Goal: Find specific page/section

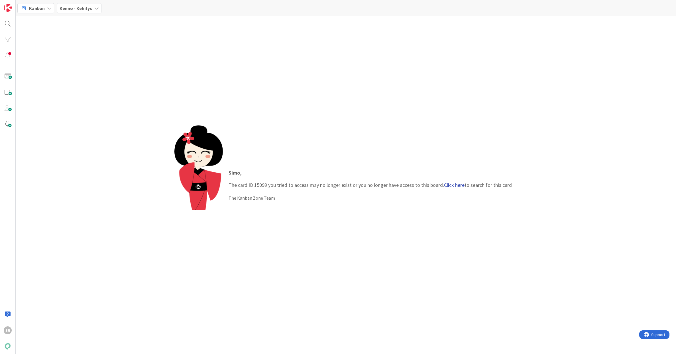
click at [455, 185] on link "Click here" at bounding box center [454, 185] width 21 height 7
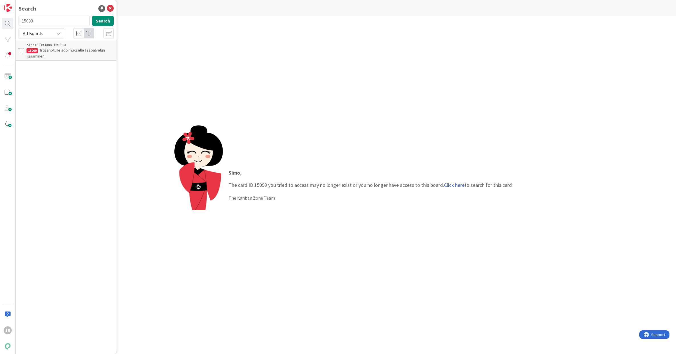
click at [53, 54] on p "Irtisanotulle sopimukselle lisäpalvelun lisääminen" at bounding box center [70, 53] width 87 height 12
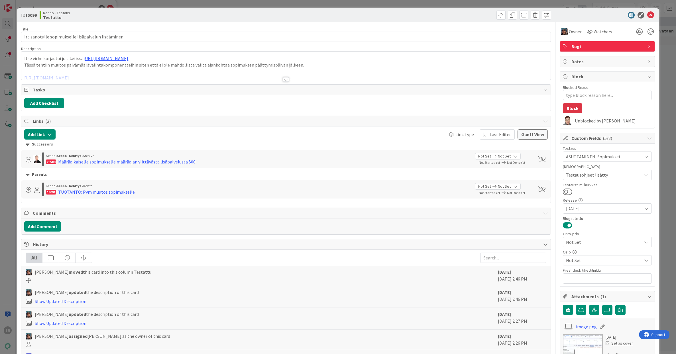
type textarea "x"
click at [283, 79] on div at bounding box center [286, 79] width 6 height 5
